Goal: Task Accomplishment & Management: Manage account settings

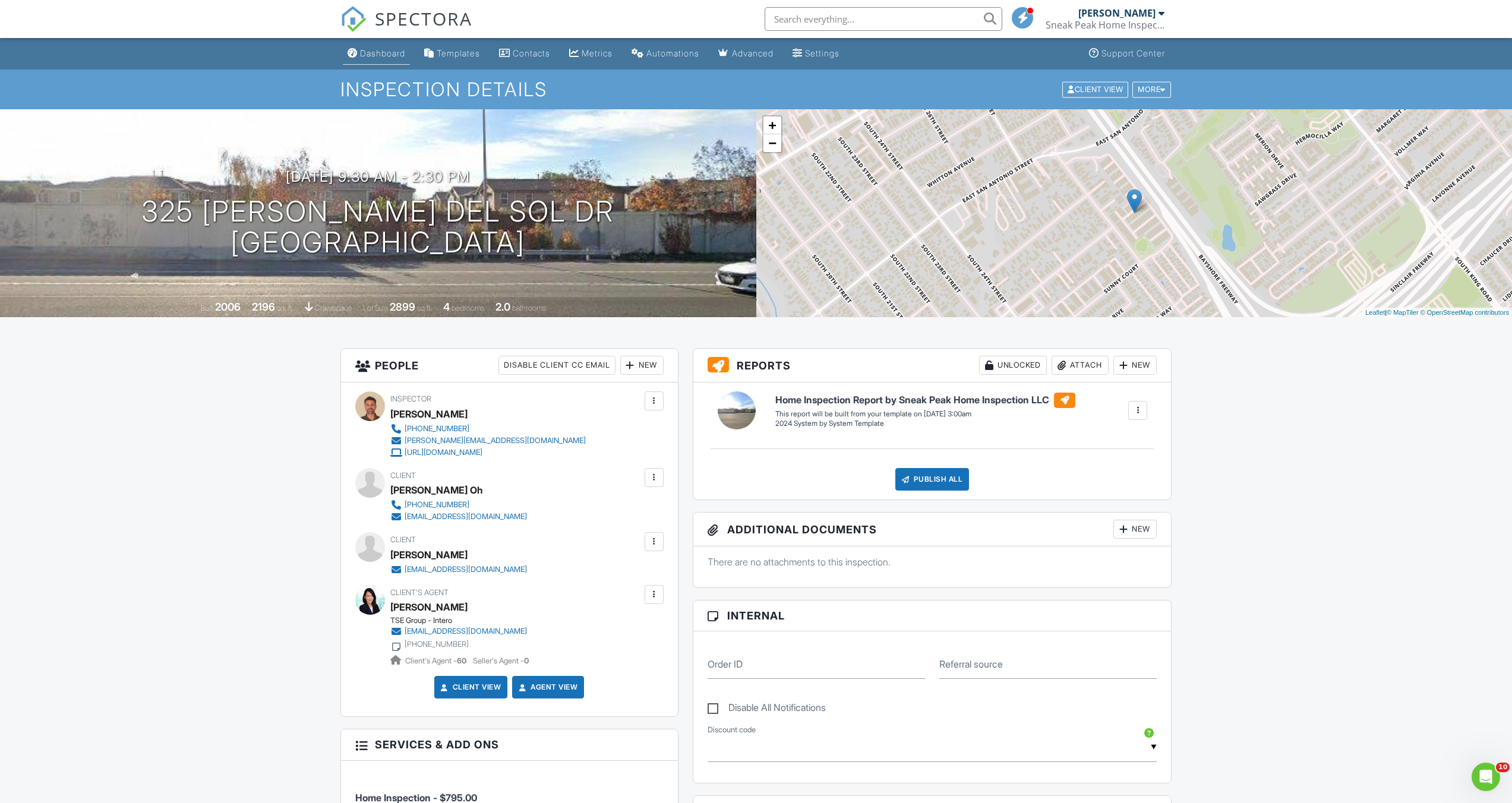
click at [382, 52] on div "Dashboard" at bounding box center [382, 52] width 45 height 10
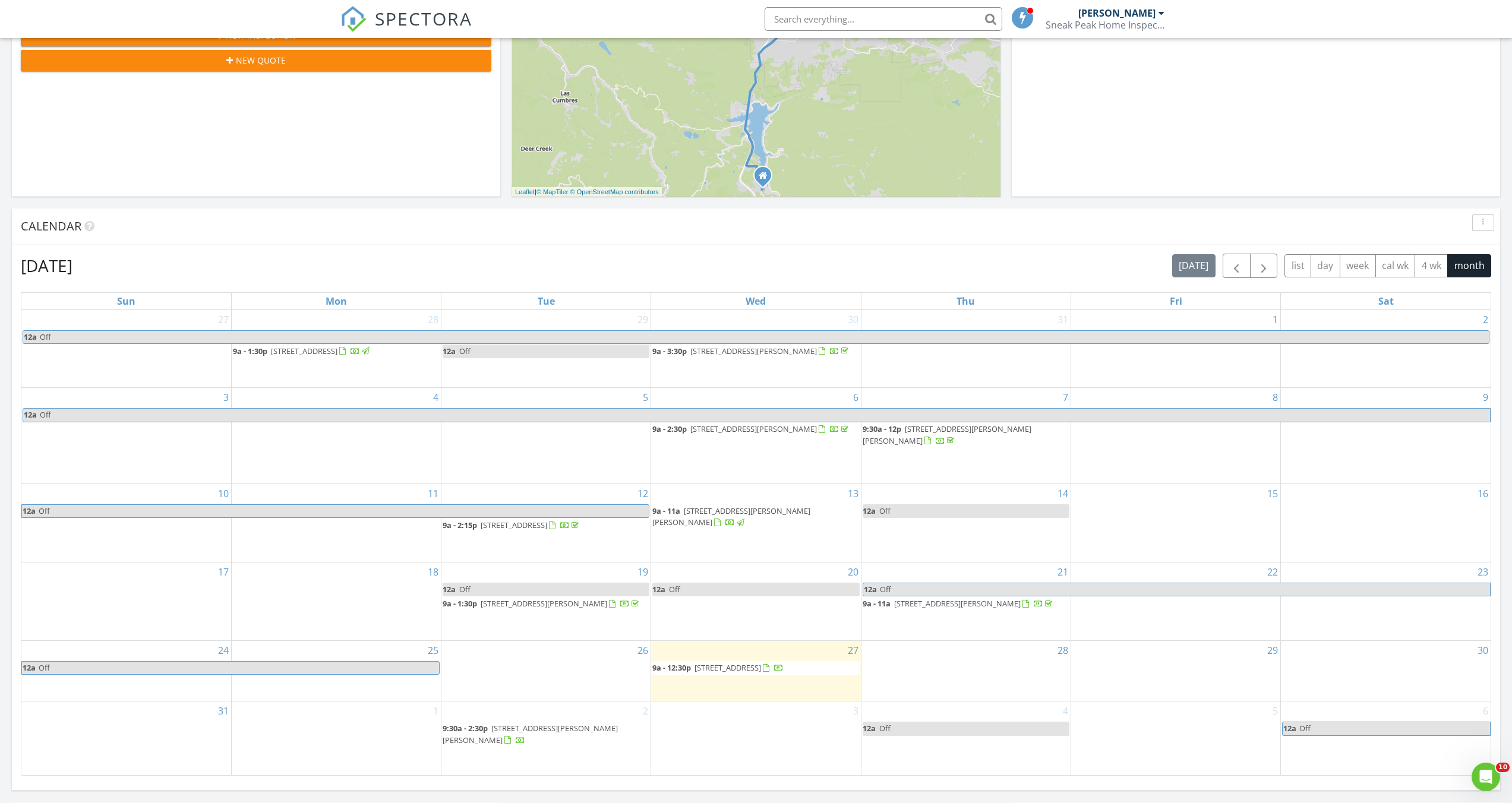
scroll to position [322, 0]
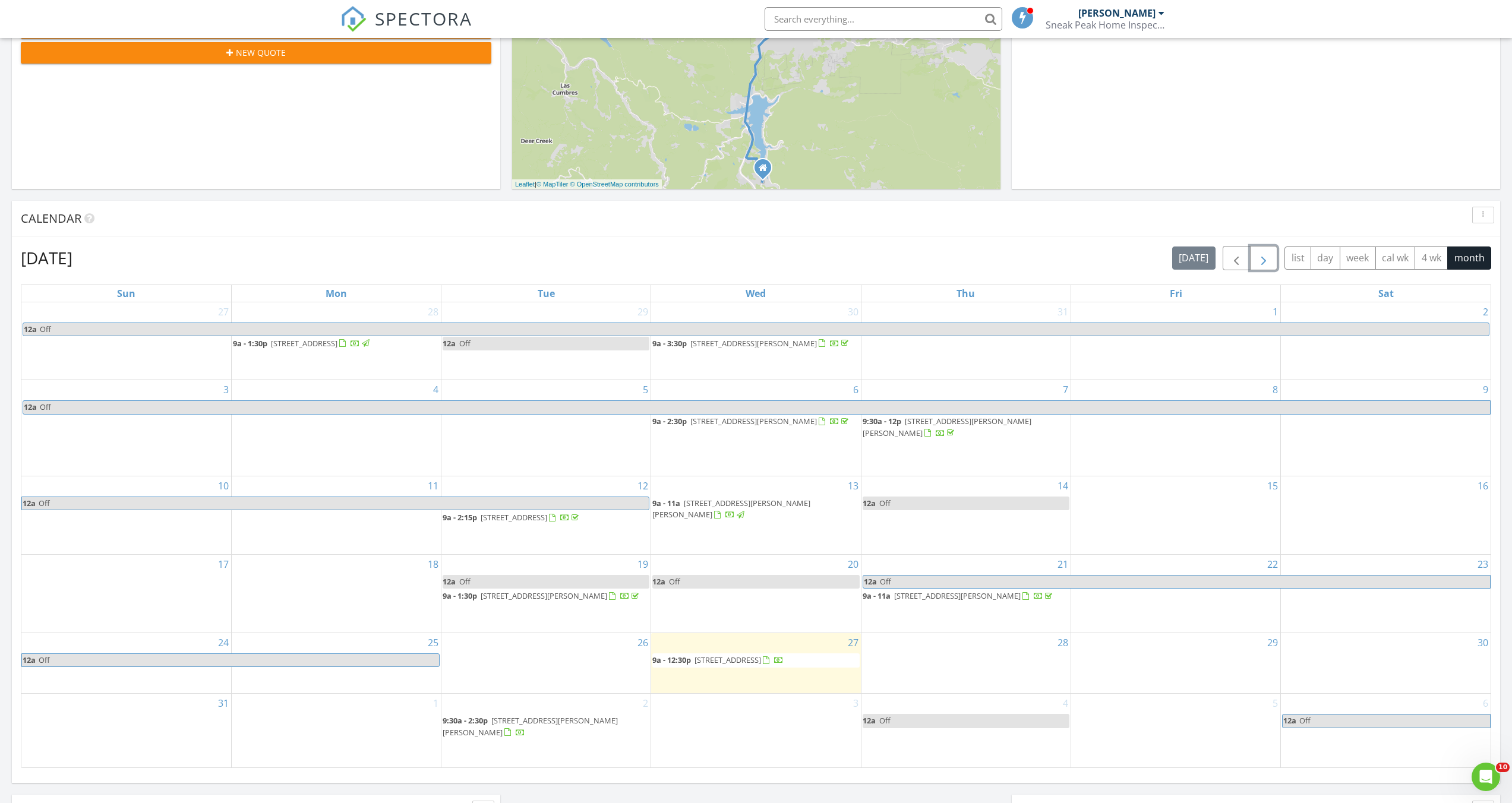
click at [1269, 259] on span "button" at bounding box center [1263, 258] width 14 height 14
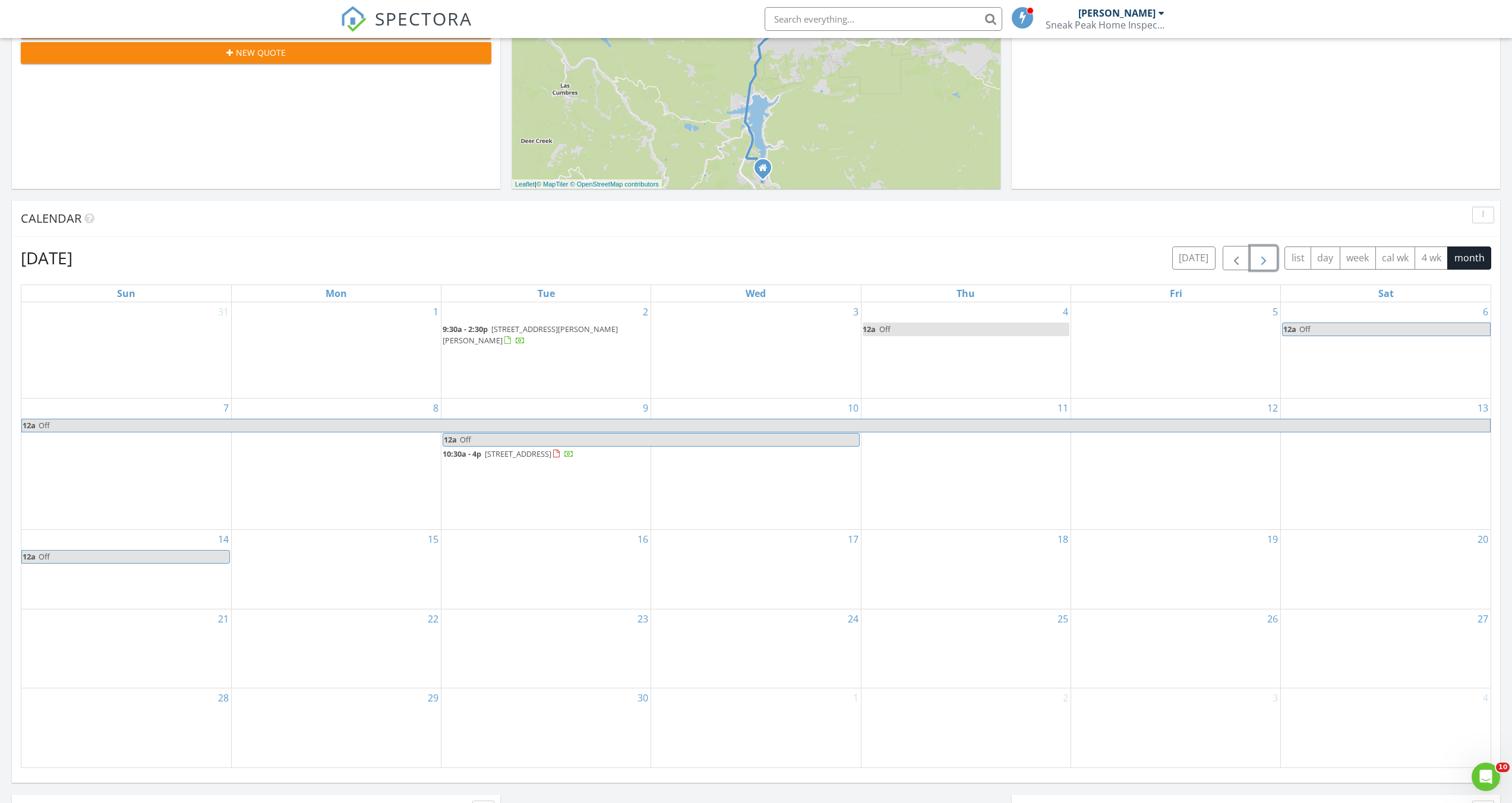
click at [548, 449] on span "13152 Cumberland Dr, Saratoga 95070" at bounding box center [517, 454] width 67 height 10
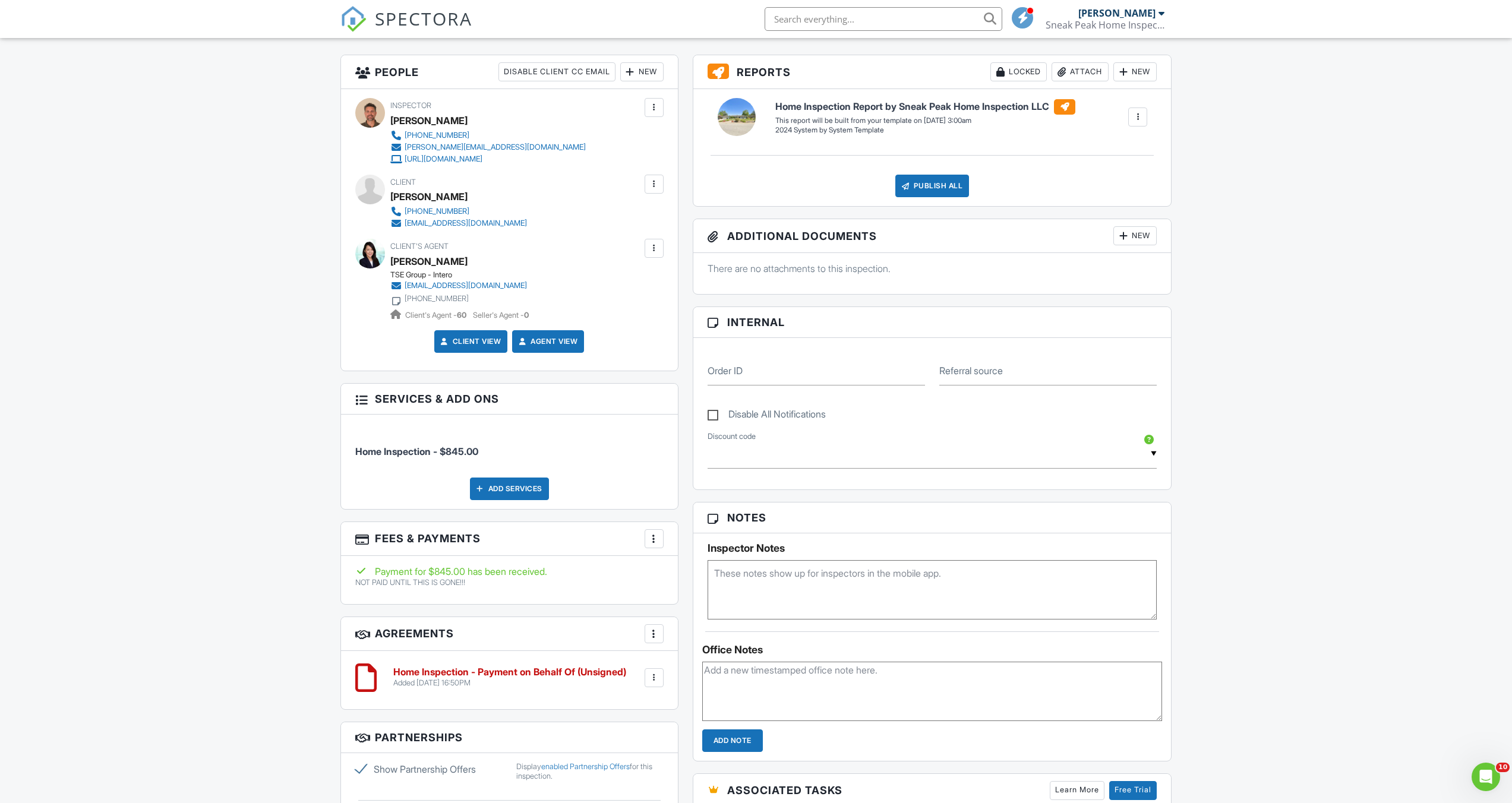
scroll to position [355, 0]
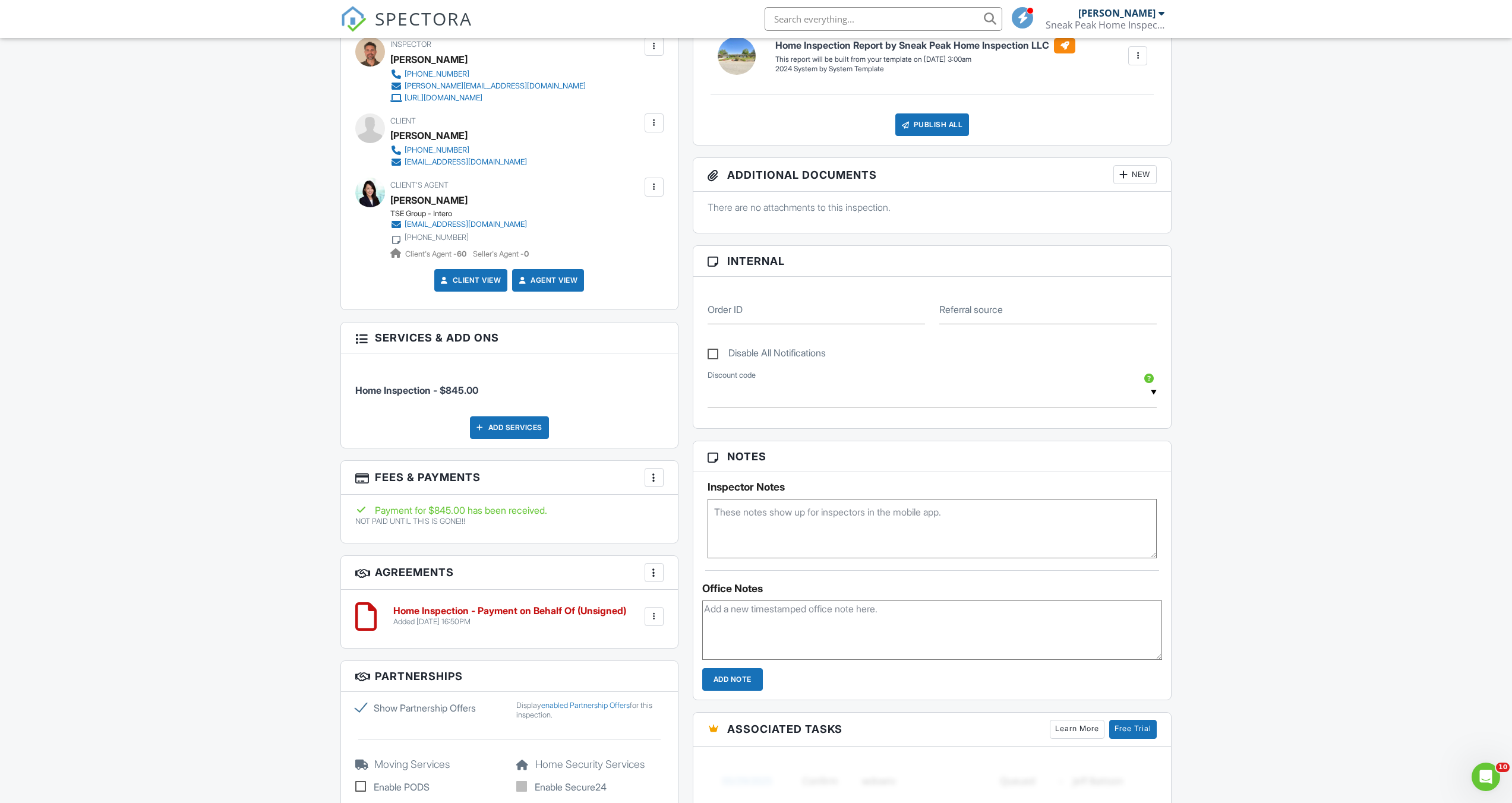
click at [844, 20] on input "text" at bounding box center [883, 19] width 238 height 23
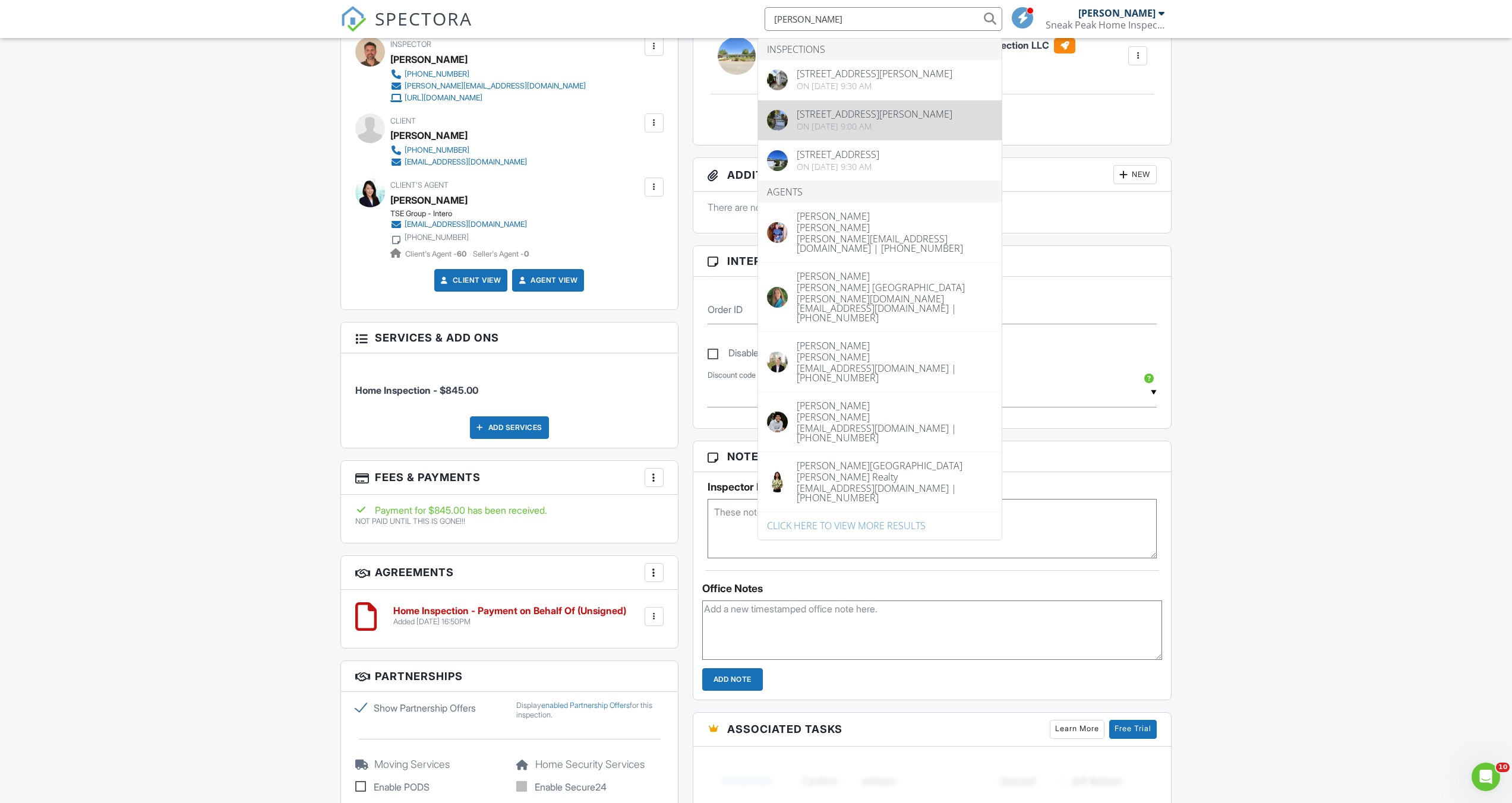
type input "williams"
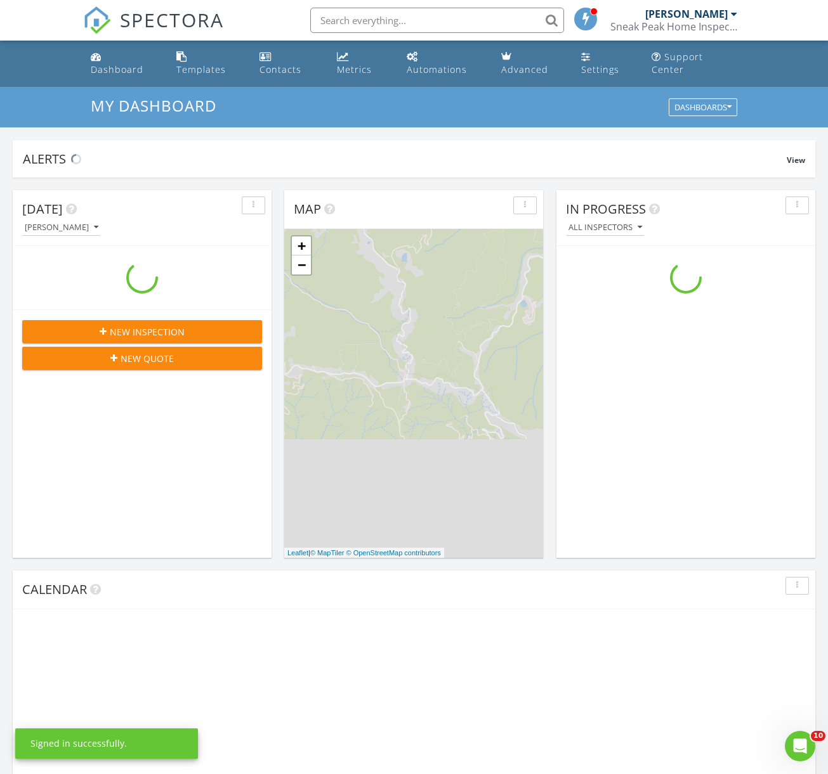
scroll to position [1174, 847]
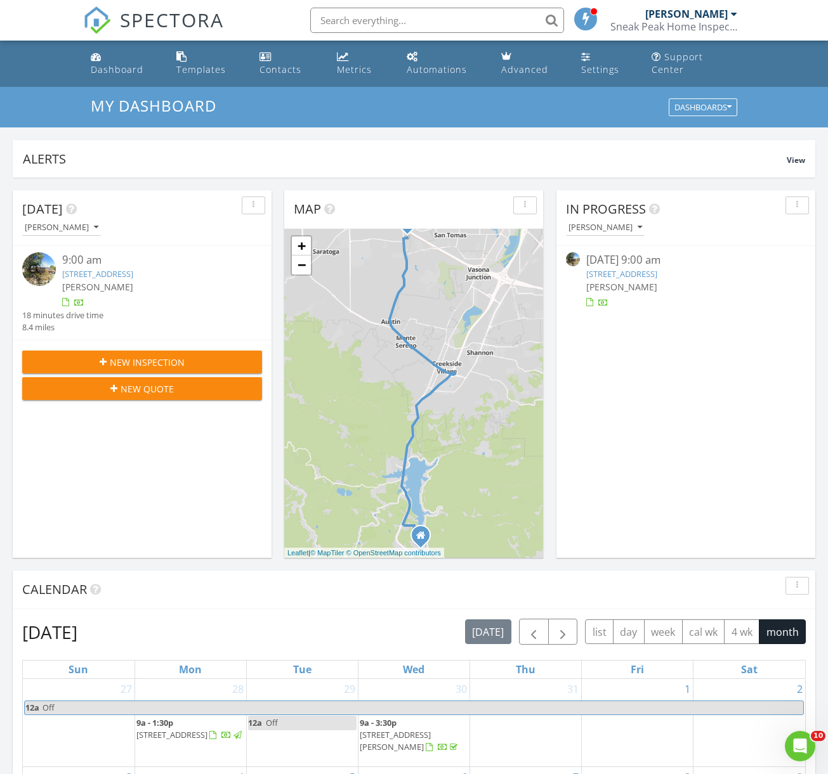
click at [639, 268] on link "18371 Montpere Way, Saratoga, CA 95070" at bounding box center [621, 273] width 71 height 11
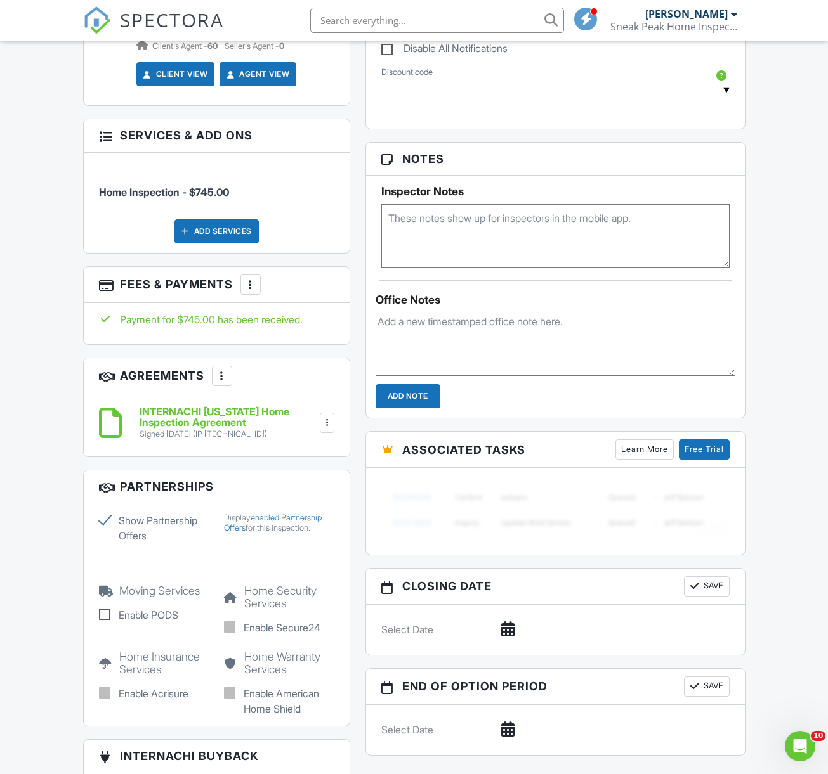
scroll to position [778, 0]
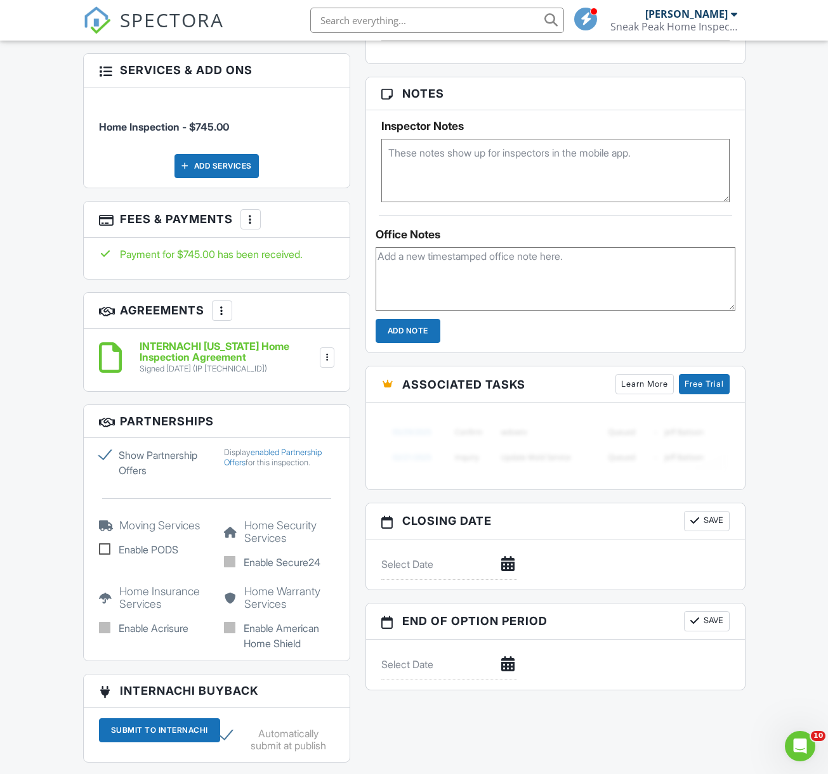
click at [332, 351] on div at bounding box center [326, 357] width 13 height 13
click at [297, 455] on li "Download" at bounding box center [290, 456] width 72 height 32
